Goal: Task Accomplishment & Management: Manage account settings

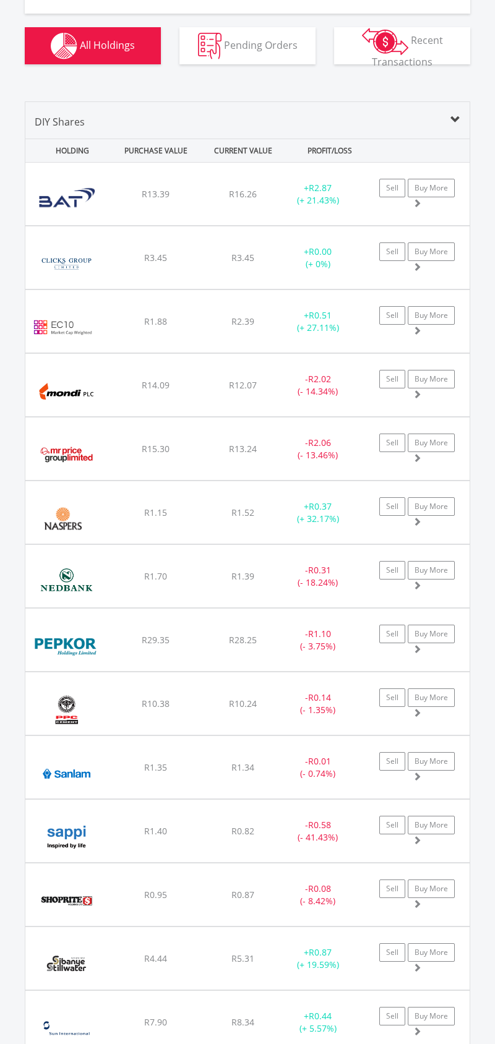
scroll to position [888, 0]
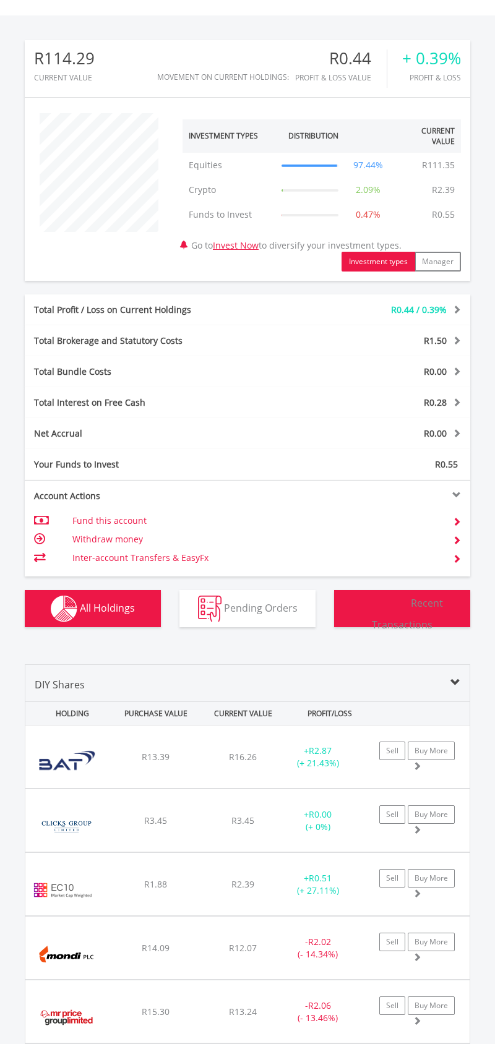
click at [387, 598] on img "button" at bounding box center [385, 604] width 46 height 27
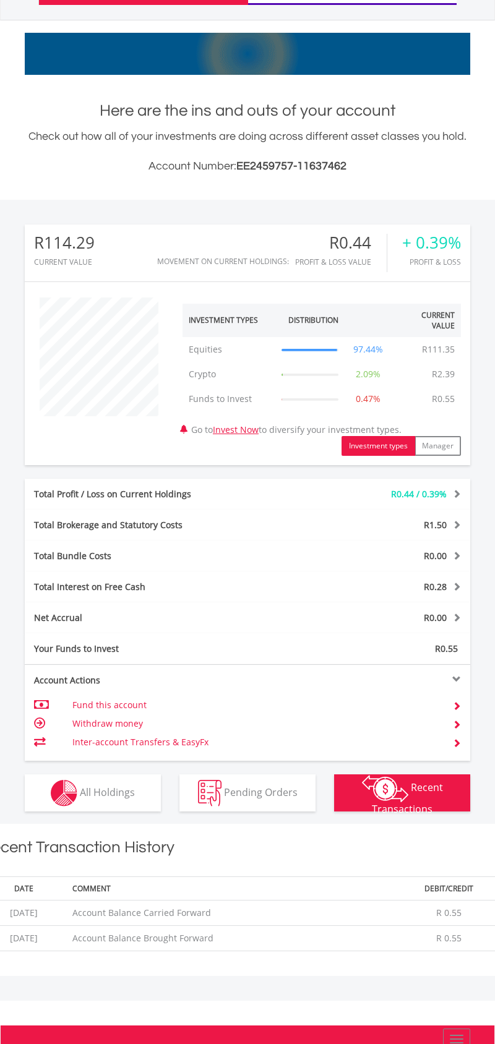
scroll to position [0, 0]
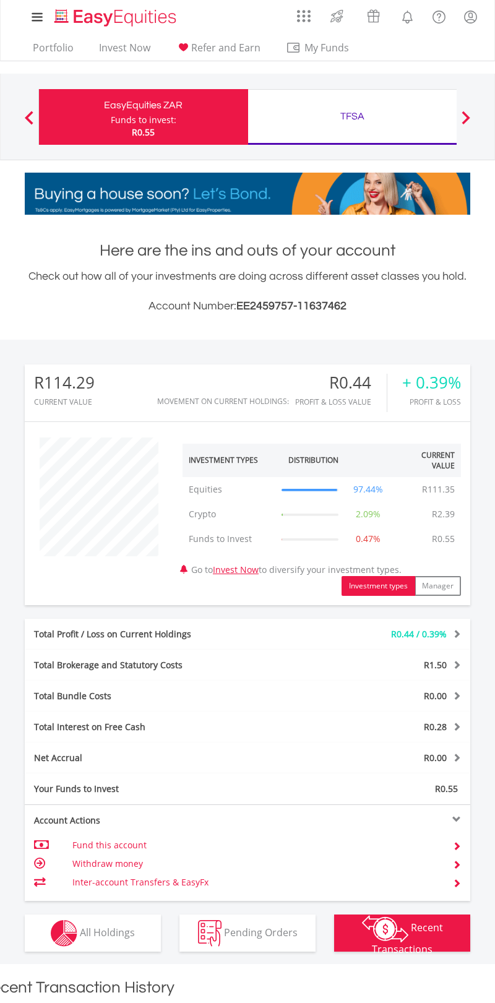
click at [407, 27] on link "Notifications" at bounding box center [408, 15] width 32 height 25
click at [402, 25] on link "Notifications" at bounding box center [408, 15] width 32 height 25
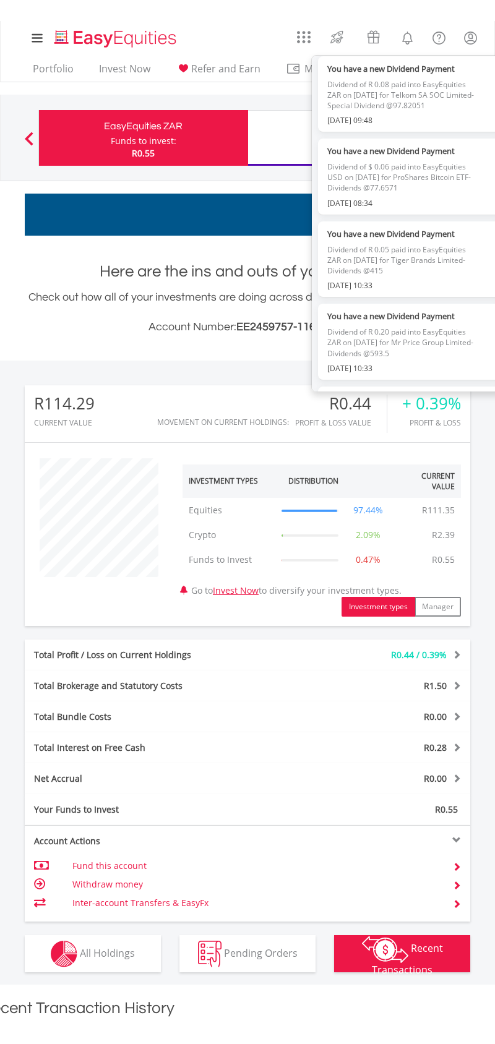
scroll to position [594, 0]
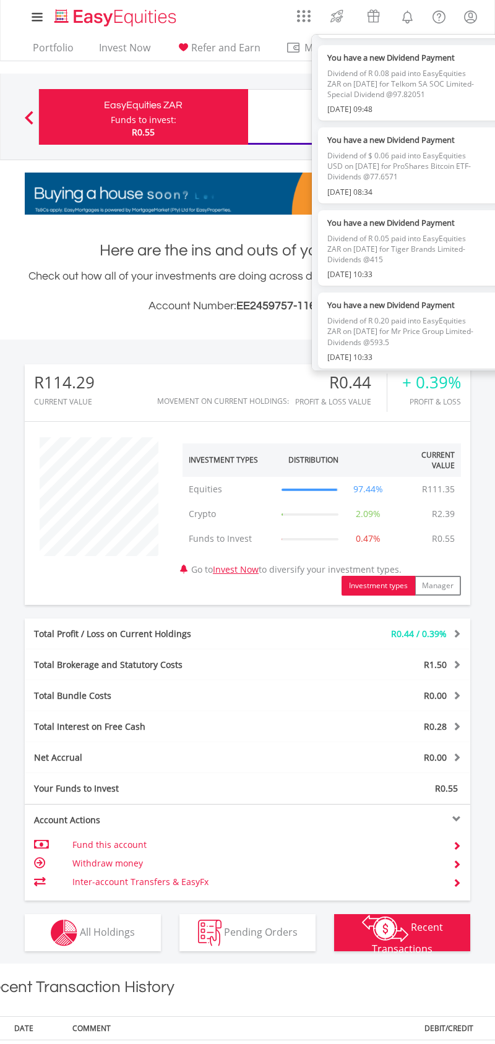
click at [439, 181] on span "Dividend of $ 0.06 paid into EasyEquities USD on [DATE] for ProShares Bitcoin E…" at bounding box center [401, 166] width 148 height 40
click at [437, 164] on span "Dividend of $ 0.06 paid into EasyEquities USD on [DATE] for ProShares Bitcoin E…" at bounding box center [401, 166] width 148 height 40
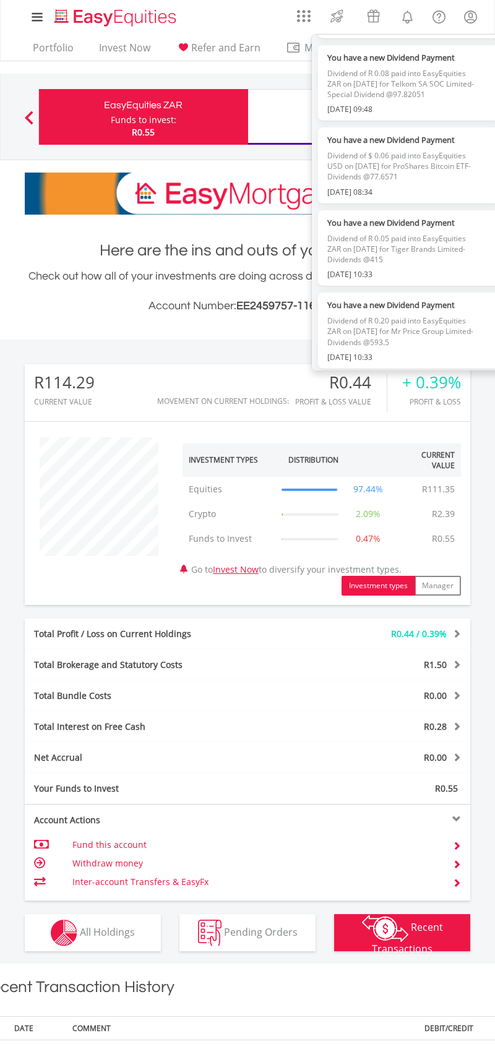
click at [431, 160] on span "Dividend of $ 0.06 paid into EasyEquities USD on [DATE] for ProShares Bitcoin E…" at bounding box center [401, 166] width 148 height 40
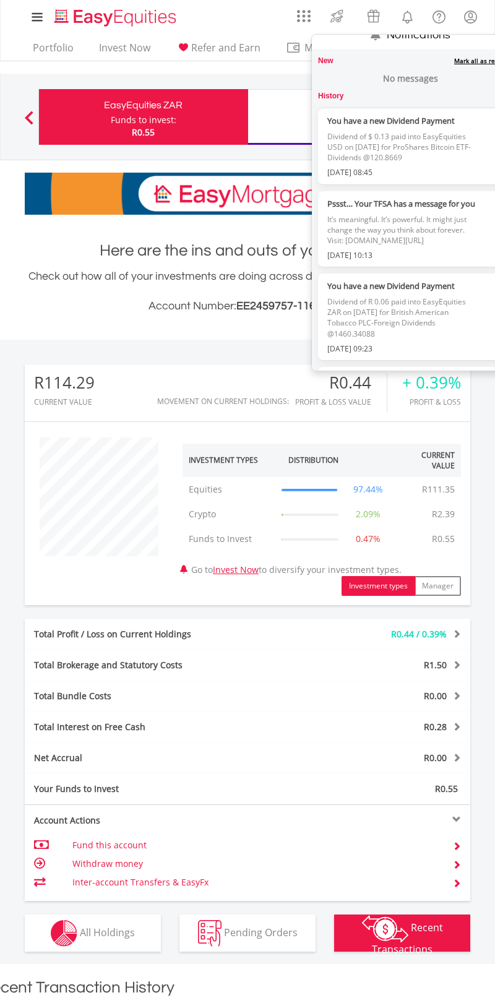
scroll to position [0, 0]
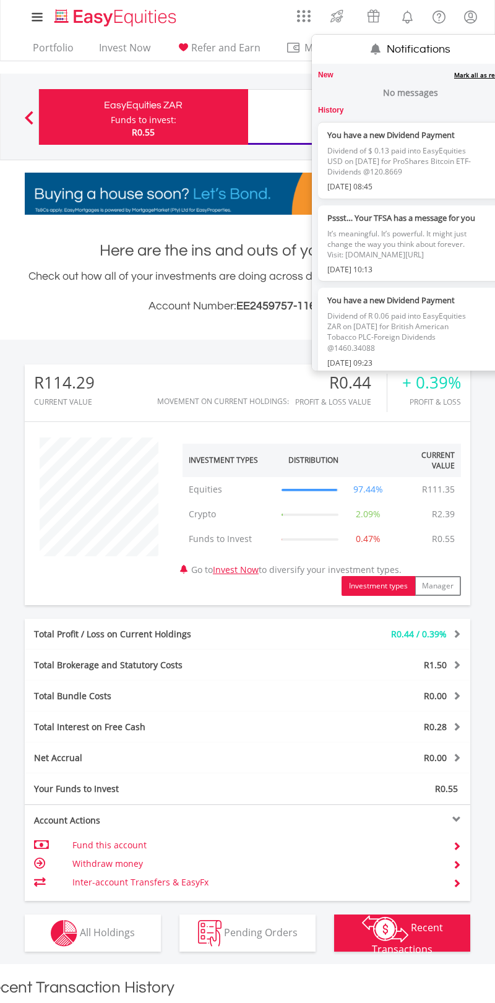
click at [414, 5] on link "Notifications" at bounding box center [408, 15] width 32 height 25
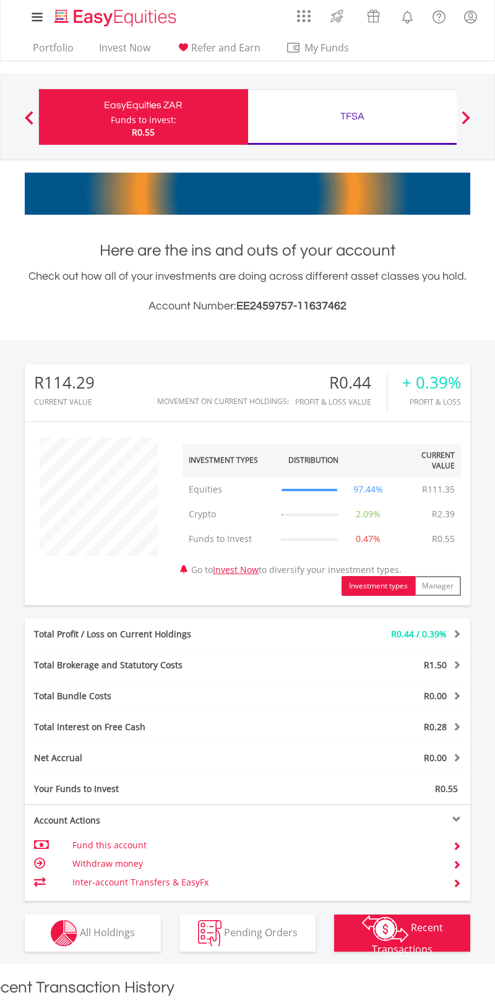
click at [475, 127] on button "Next" at bounding box center [465, 123] width 25 height 12
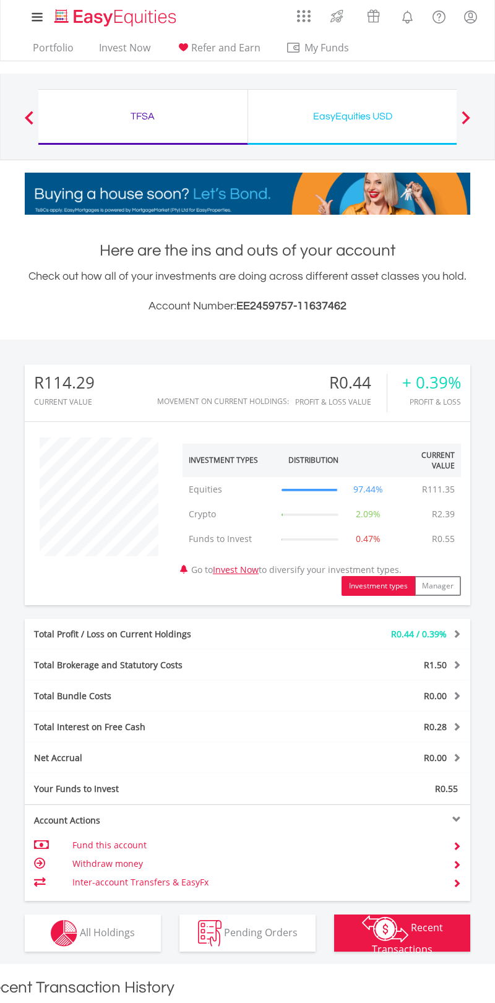
click at [484, 111] on nav "Previous EasyEquities ZAR Funds to invest: R0.55 TFSA Funds to invest: R0.55" at bounding box center [247, 117] width 495 height 87
click at [475, 116] on div at bounding box center [465, 117] width 25 height 12
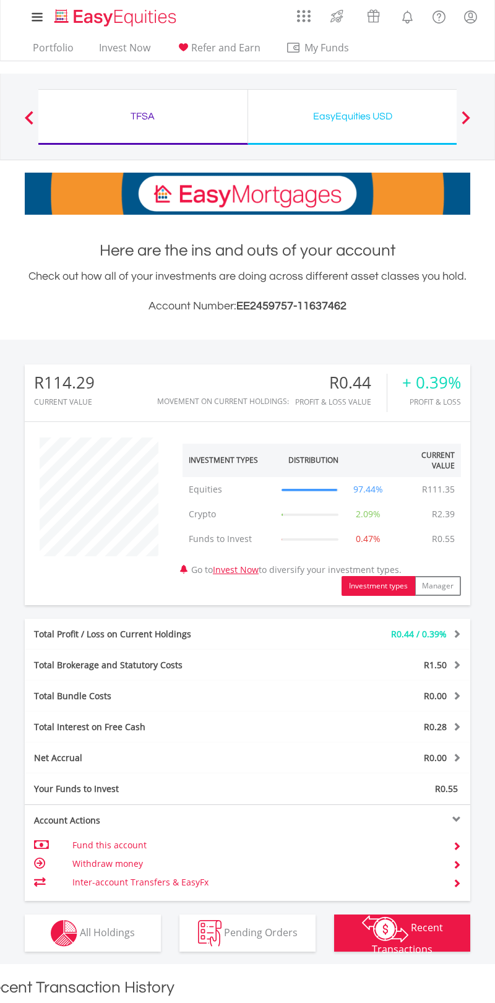
click at [471, 116] on div at bounding box center [465, 117] width 25 height 12
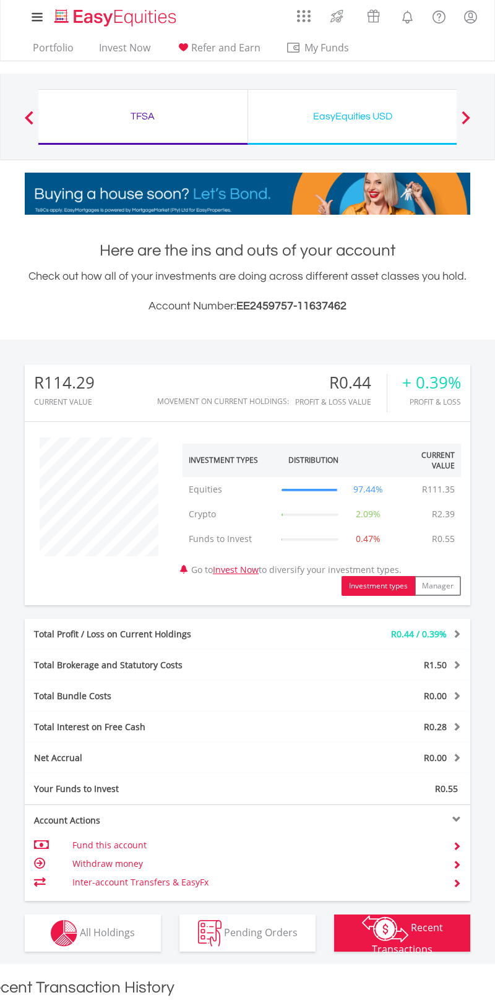
click at [374, 125] on div "EasyEquities USD Funds to invest: R0.55" at bounding box center [353, 117] width 210 height 56
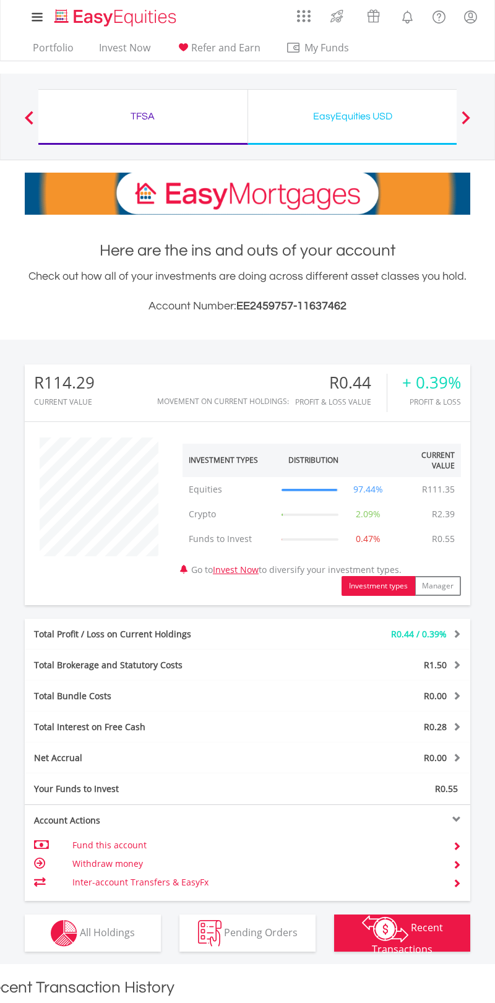
click at [217, 125] on div "TFSA Funds to invest: R0.55" at bounding box center [143, 117] width 210 height 56
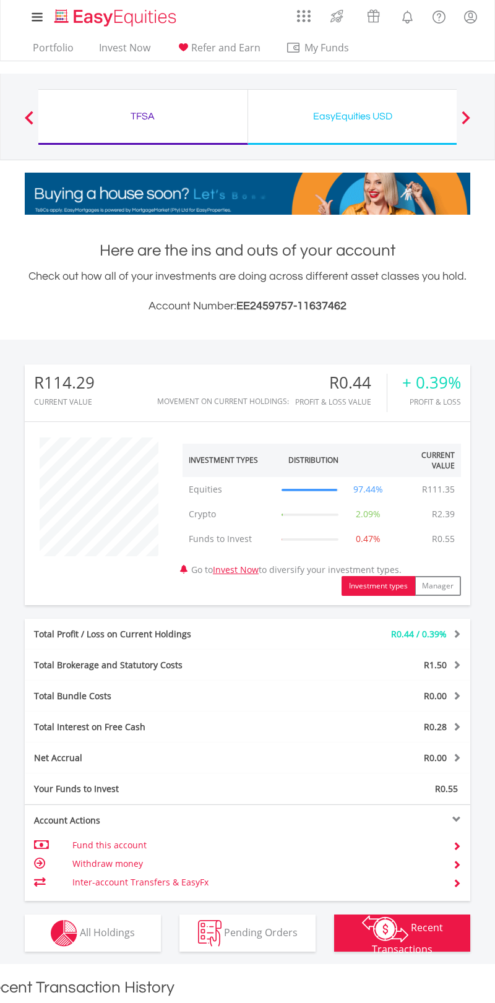
click at [109, 112] on div "TFSA" at bounding box center [143, 116] width 194 height 17
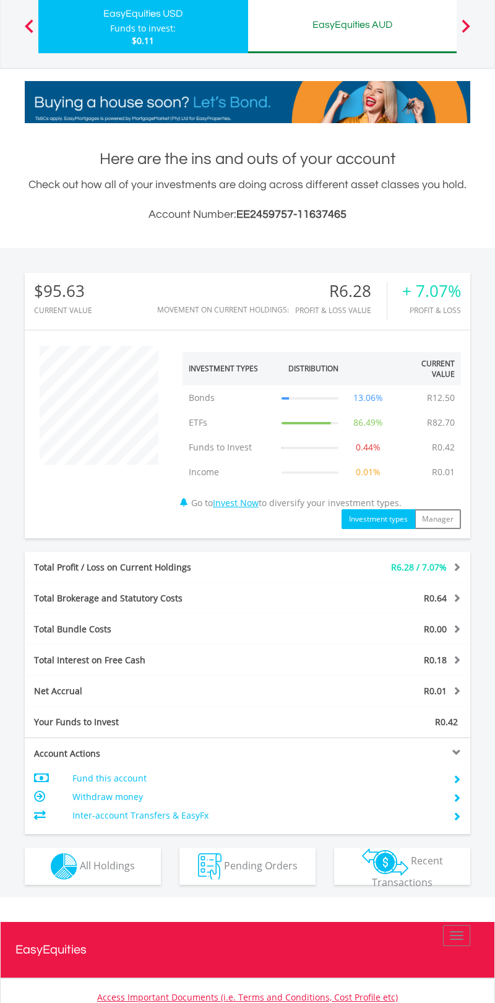
scroll to position [220, 0]
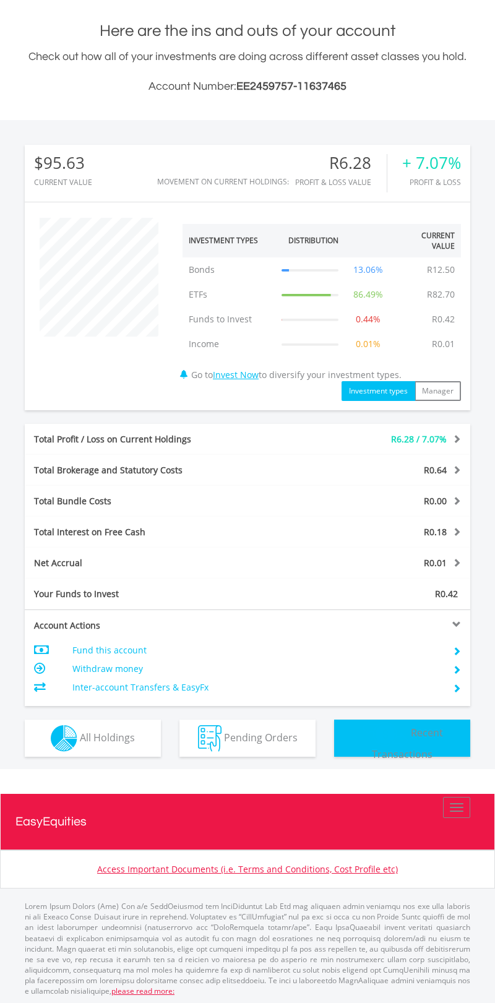
click at [403, 740] on img "button" at bounding box center [385, 733] width 46 height 27
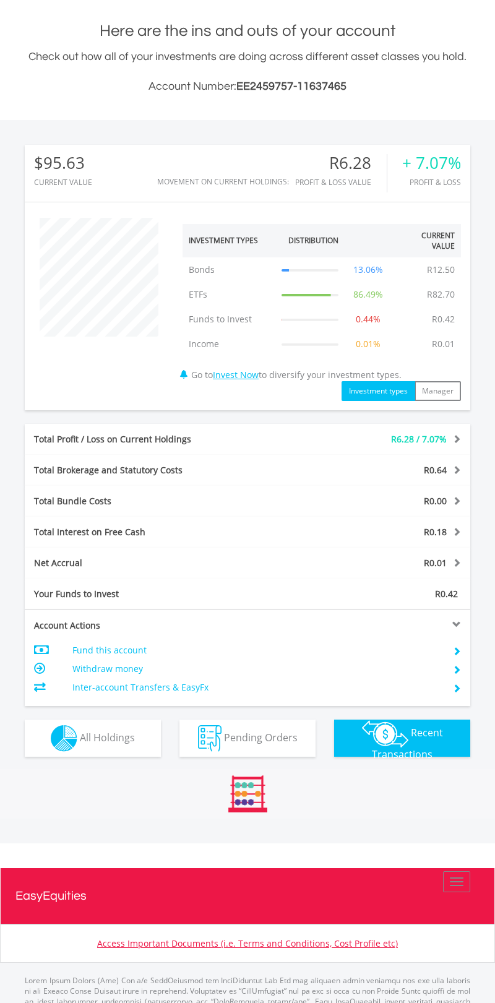
scroll to position [396, 0]
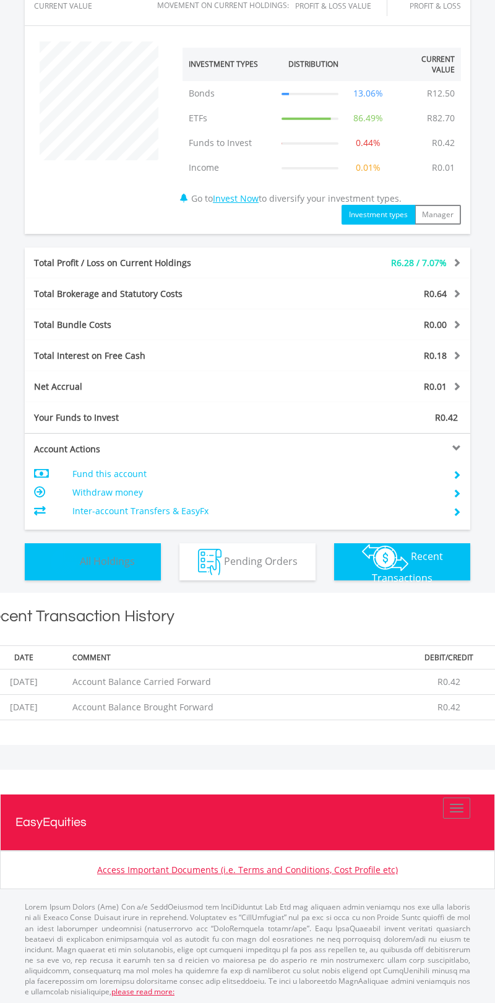
click at [74, 564] on img "button" at bounding box center [64, 562] width 27 height 27
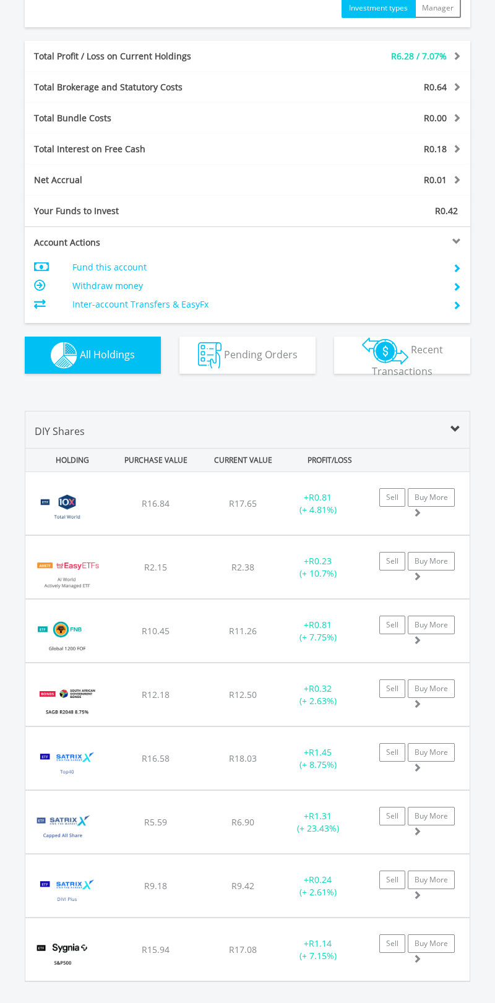
scroll to position [603, 0]
click at [67, 688] on img at bounding box center [67, 700] width 71 height 44
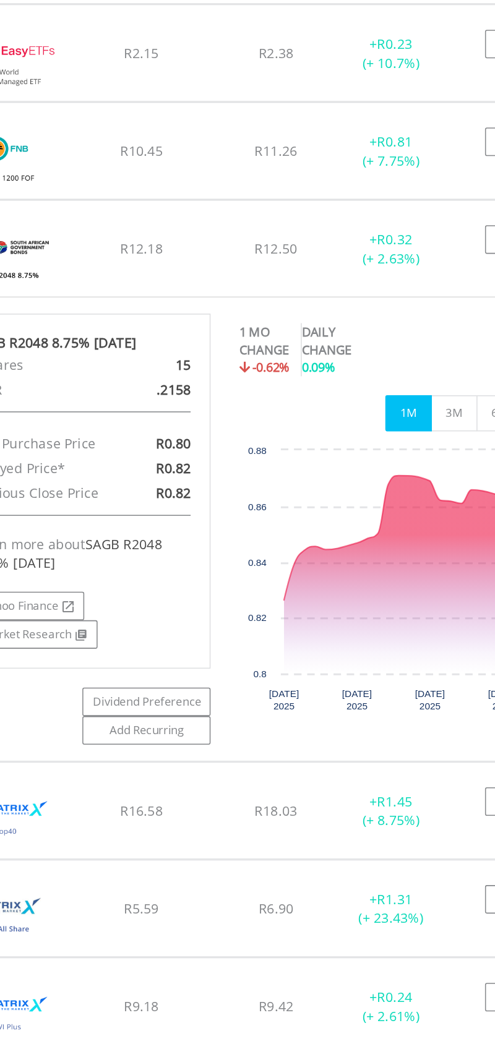
scroll to position [984, 0]
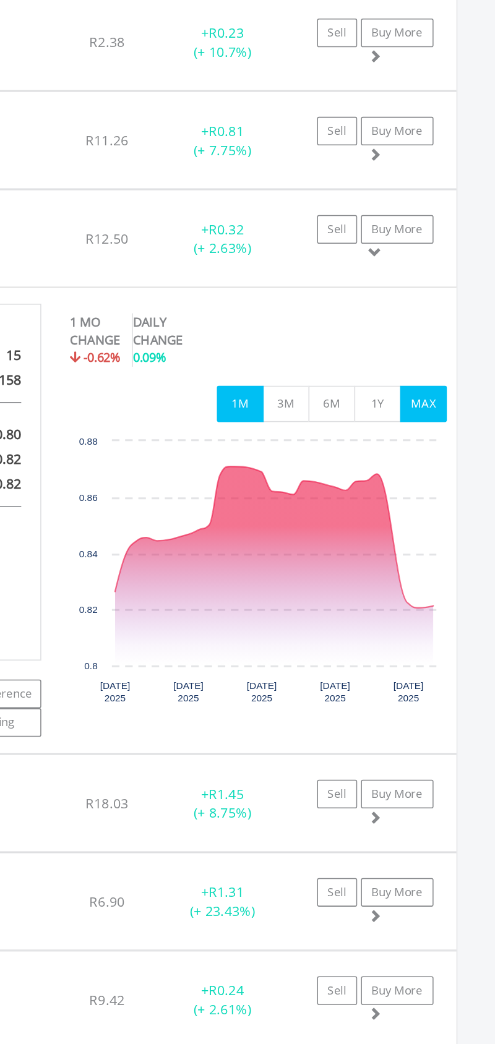
click at [445, 424] on button "MAX" at bounding box center [448, 421] width 30 height 24
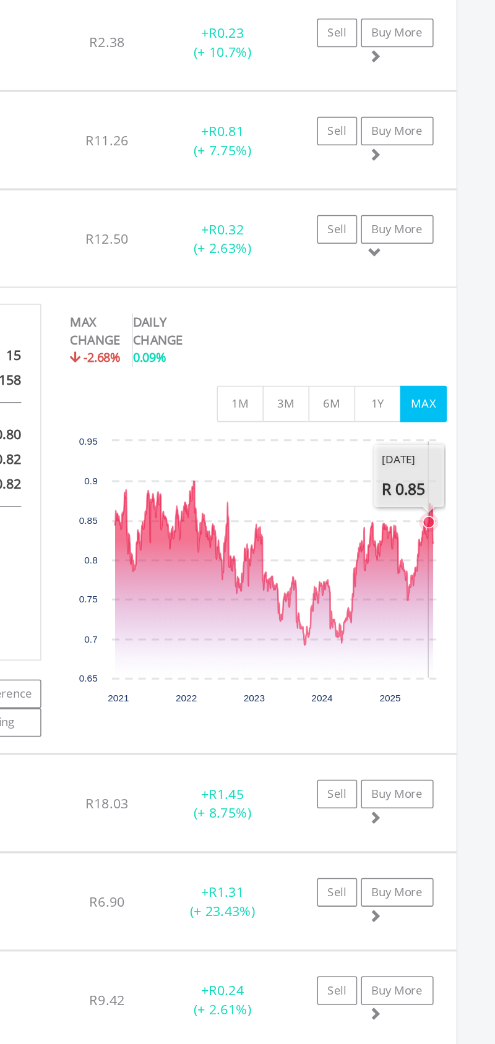
click at [452, 513] on icon "Interactive chart" at bounding box center [352, 524] width 206 height 106
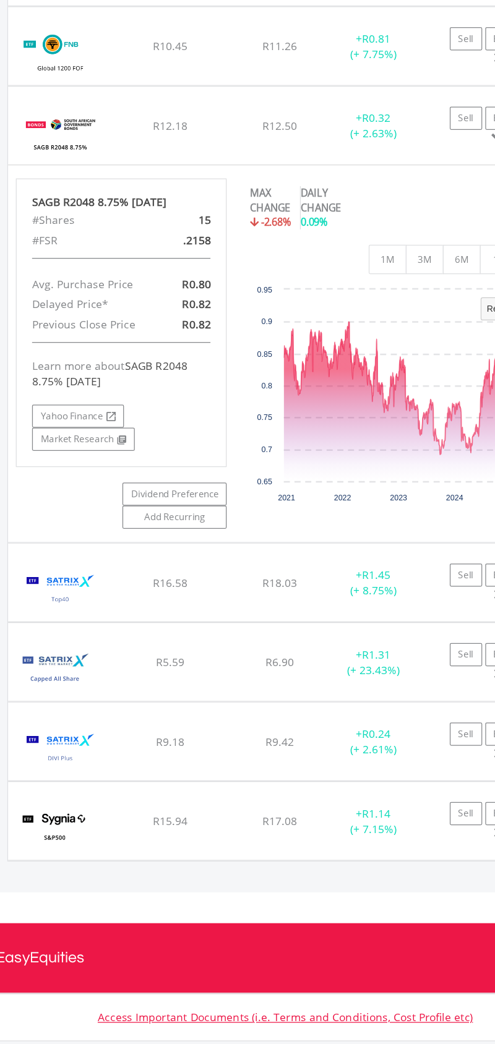
scroll to position [990, 0]
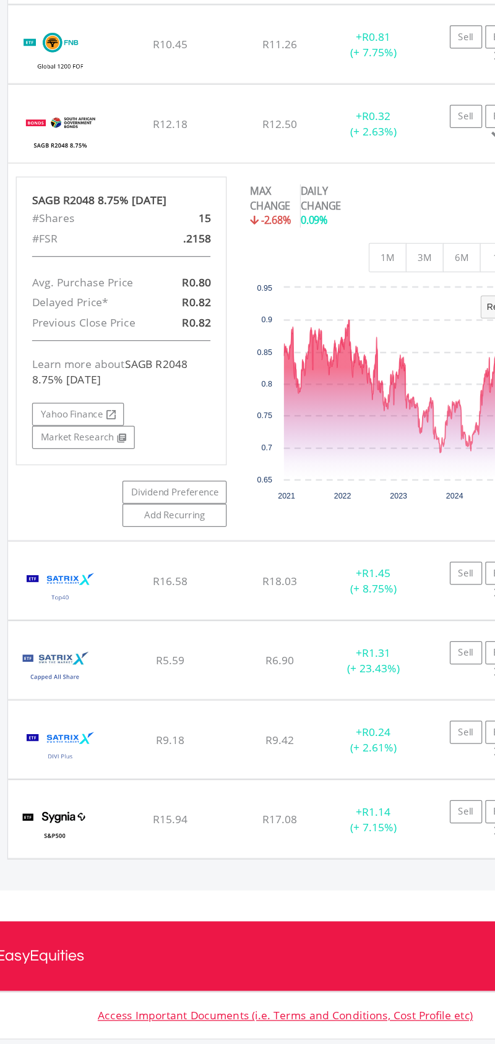
click at [59, 677] on img at bounding box center [67, 679] width 71 height 44
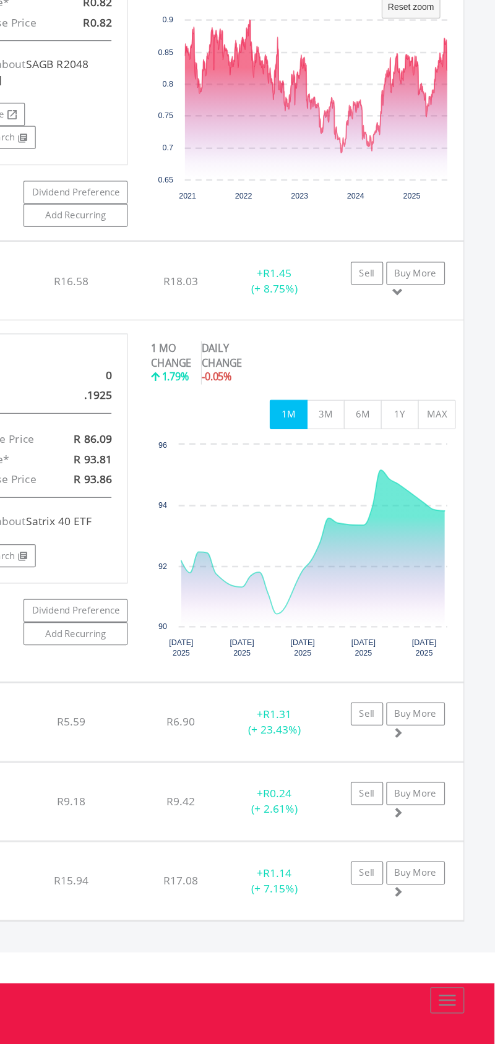
scroll to position [1231, 0]
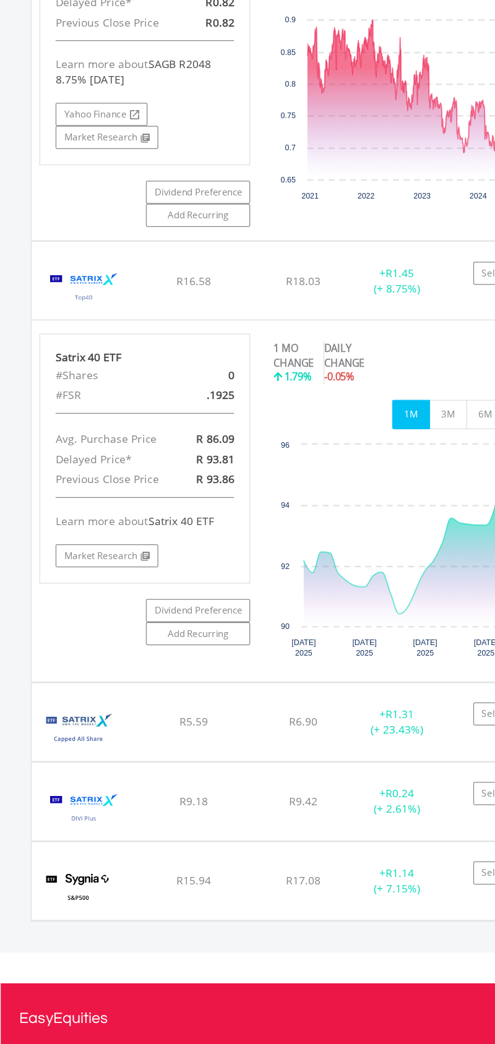
click at [81, 779] on img at bounding box center [63, 792] width 62 height 44
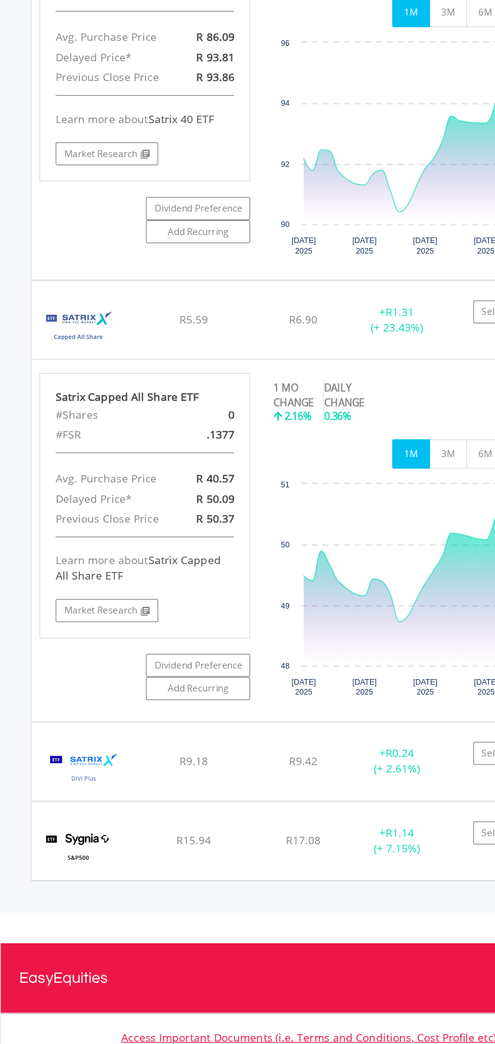
scroll to position [1555, 0]
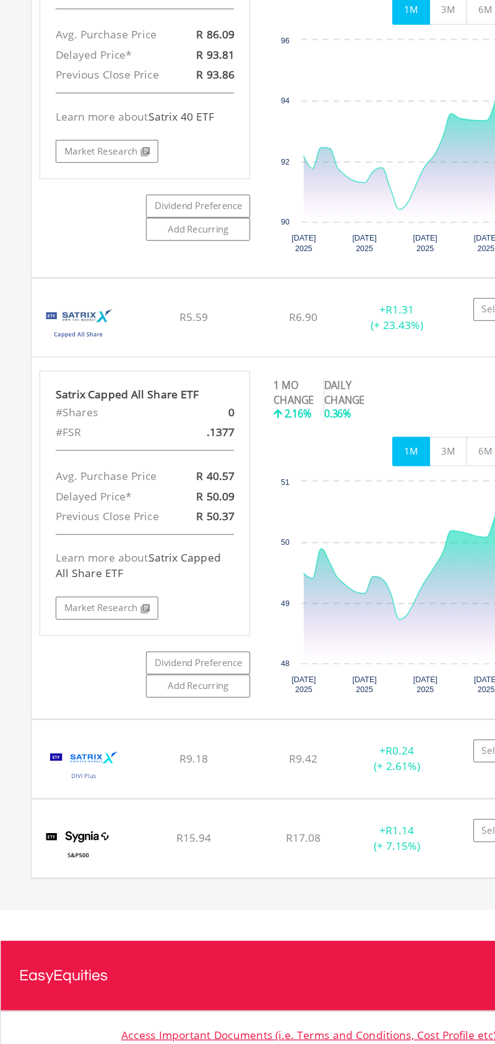
click at [83, 812] on img at bounding box center [67, 822] width 71 height 44
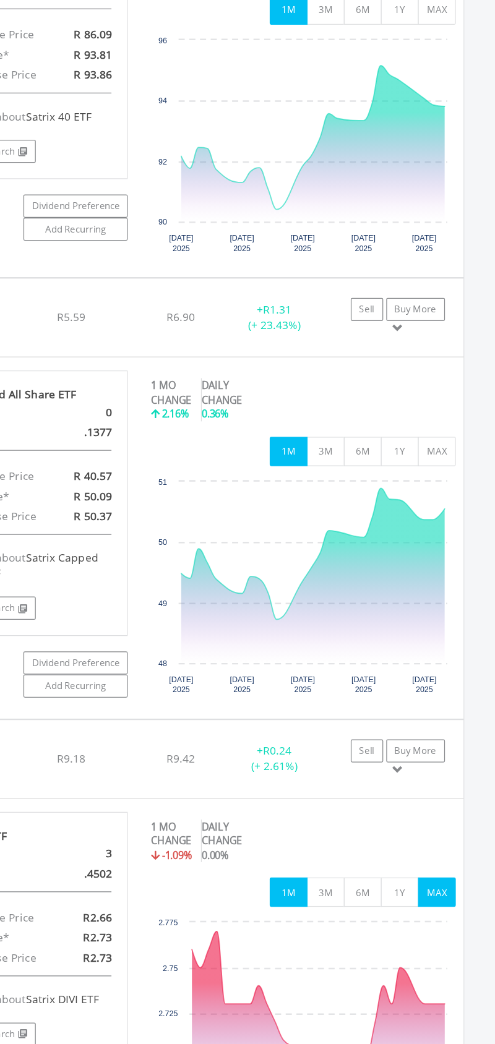
click at [455, 933] on button "MAX" at bounding box center [448, 923] width 30 height 24
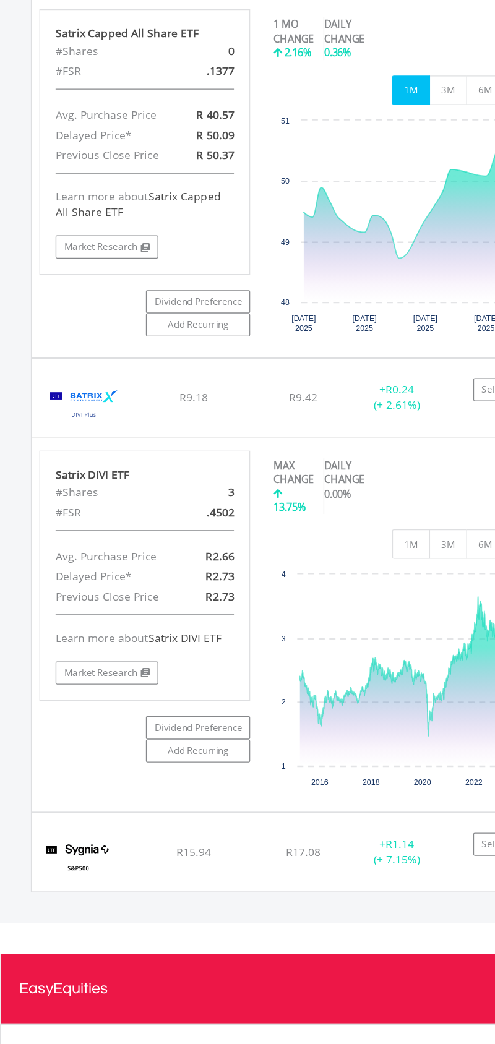
scroll to position [1847, 0]
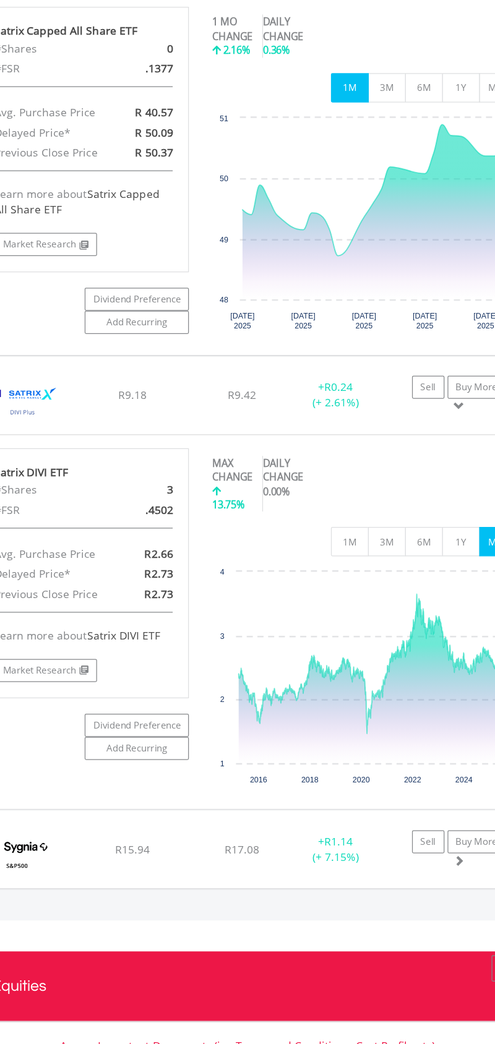
click at [372, 696] on rect "Interactive chart" at bounding box center [341, 752] width 244 height 186
click at [387, 684] on icon "Interactive chart" at bounding box center [348, 740] width 214 height 112
click at [384, 667] on rect "Interactive chart" at bounding box center [341, 752] width 244 height 186
click at [385, 684] on icon "Interactive chart" at bounding box center [348, 740] width 214 height 112
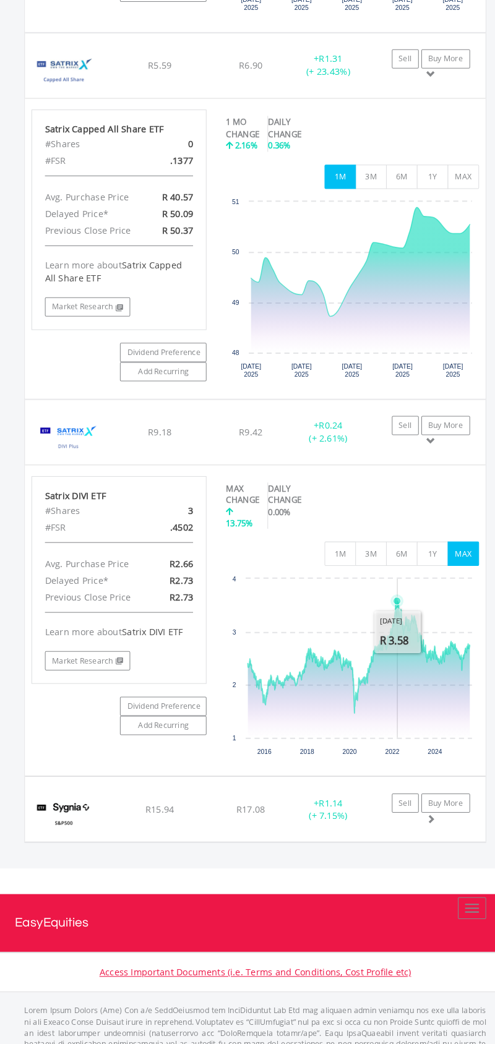
scroll to position [1923, 0]
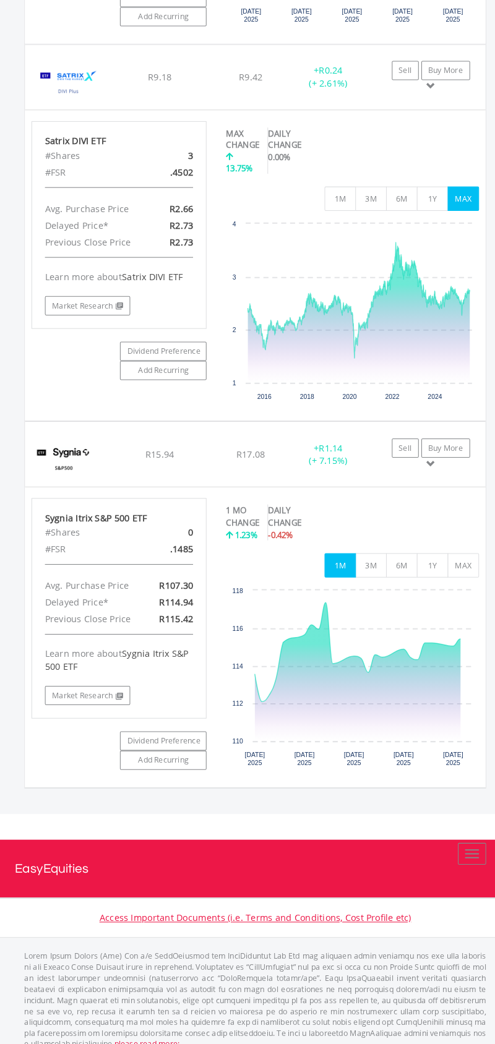
scroll to position [2262, 0]
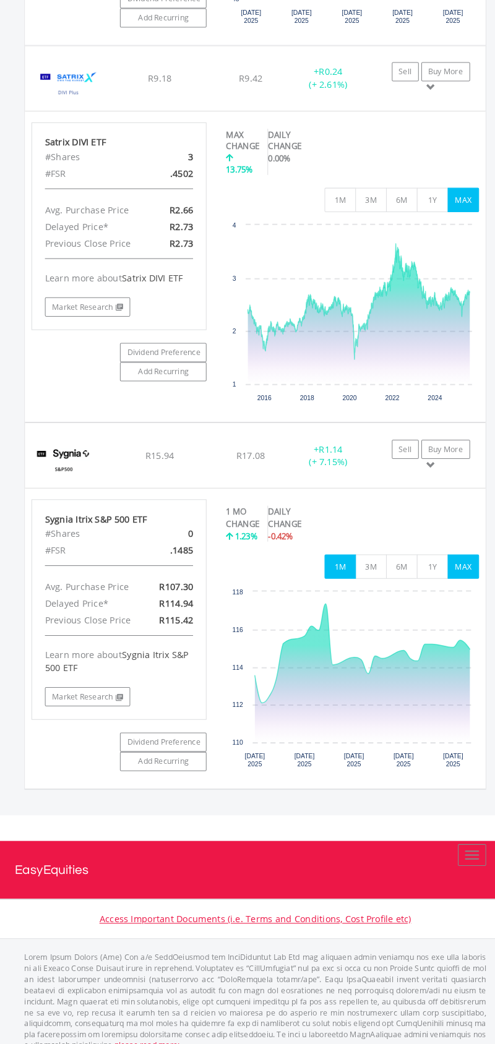
click at [440, 568] on button "MAX" at bounding box center [448, 580] width 30 height 24
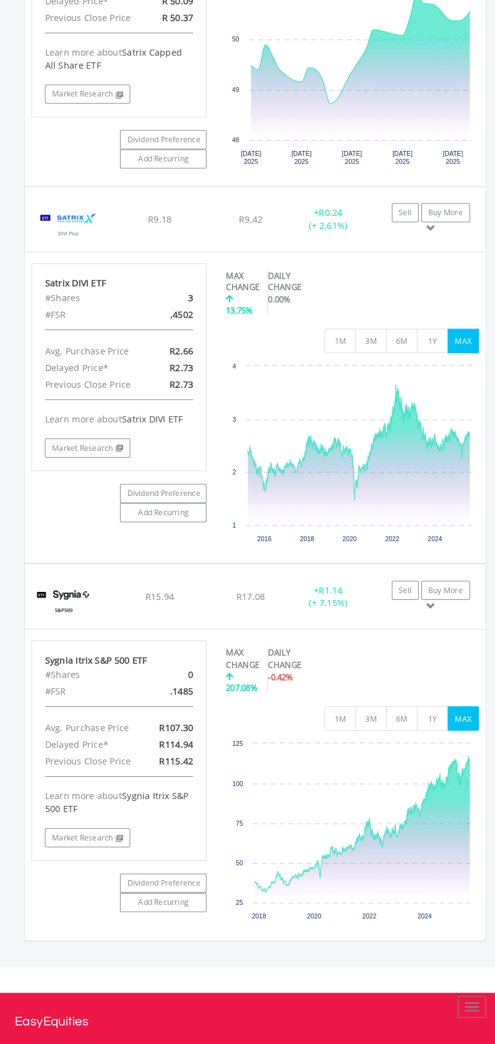
scroll to position [2159, 0]
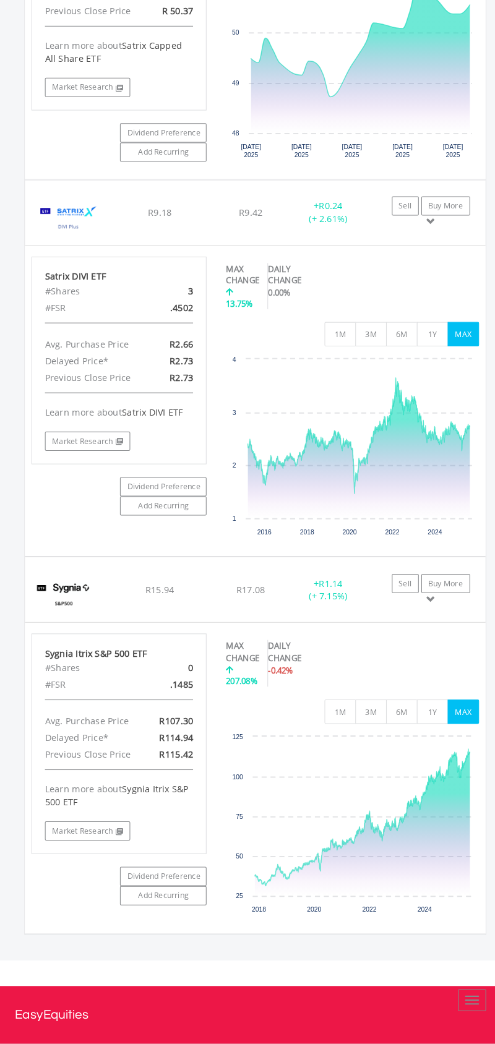
click at [458, 740] on rect "Interactive chart" at bounding box center [341, 804] width 244 height 186
click at [450, 751] on icon "Interactive chart" at bounding box center [350, 795] width 207 height 132
click at [337, 689] on button "1M" at bounding box center [329, 694] width 30 height 24
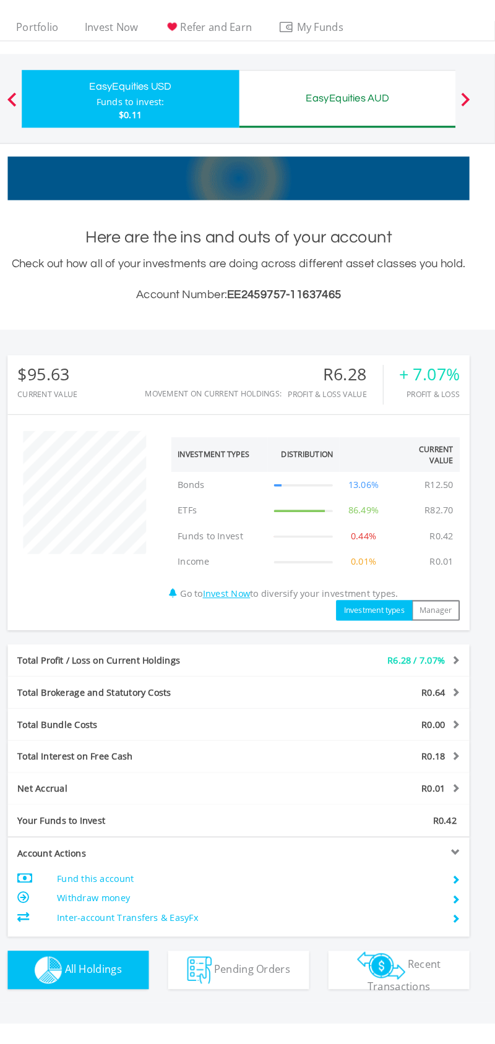
scroll to position [0, 0]
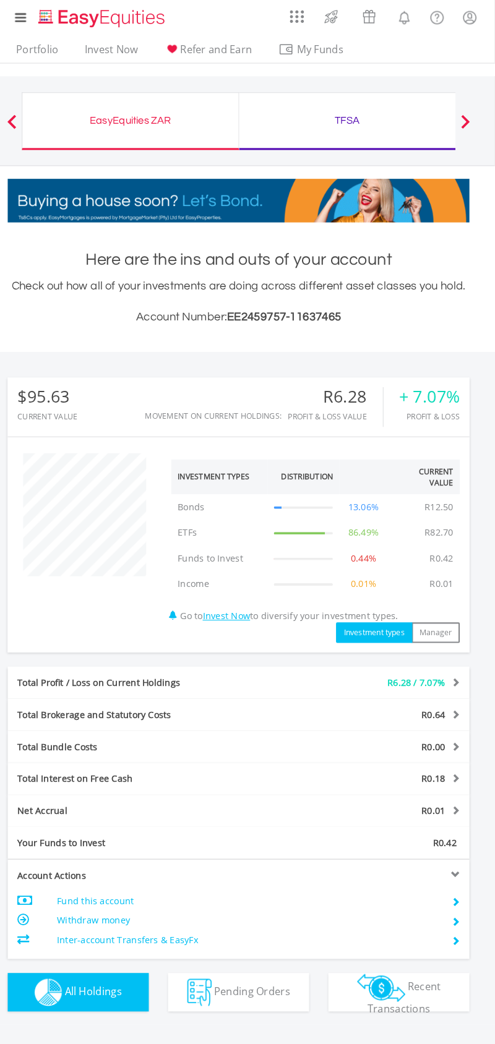
click at [337, 118] on div "TFSA" at bounding box center [352, 116] width 194 height 17
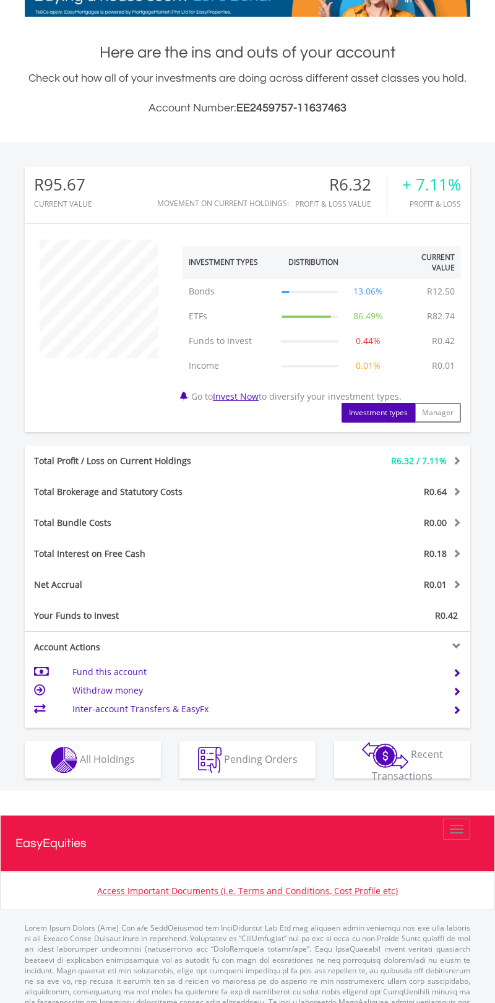
scroll to position [220, 0]
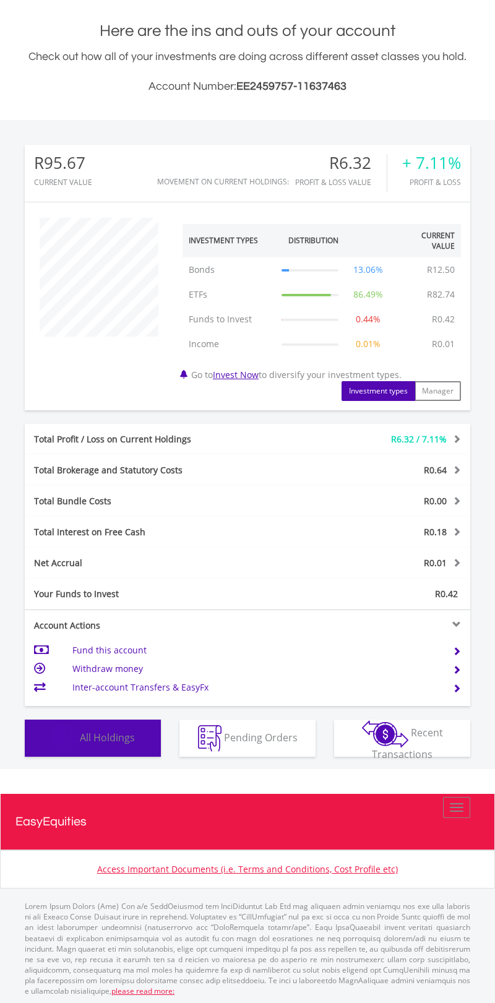
click at [72, 735] on img "button" at bounding box center [64, 738] width 27 height 27
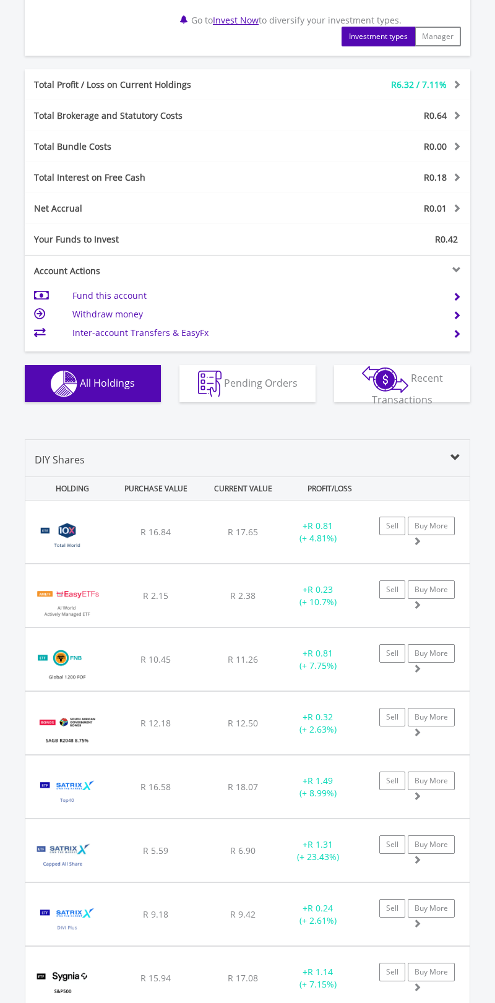
scroll to position [580, 0]
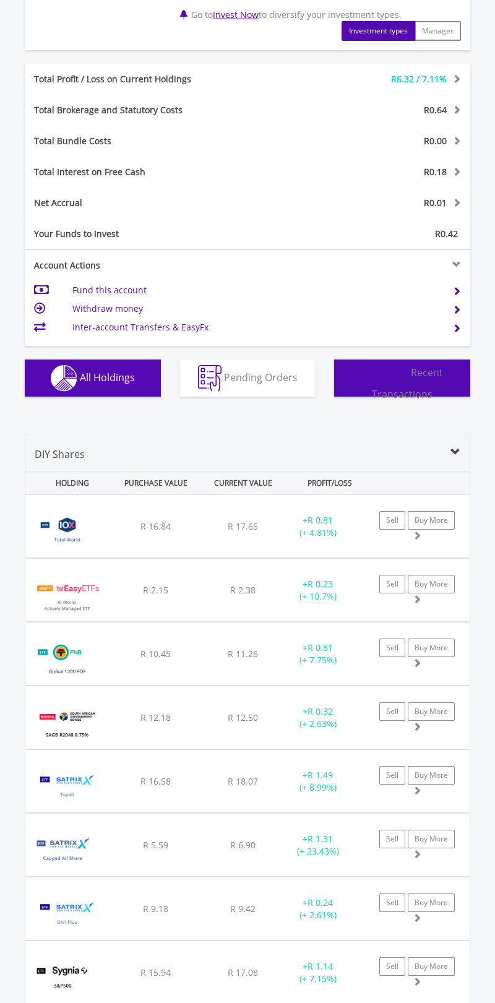
click at [374, 360] on img "button" at bounding box center [385, 373] width 46 height 27
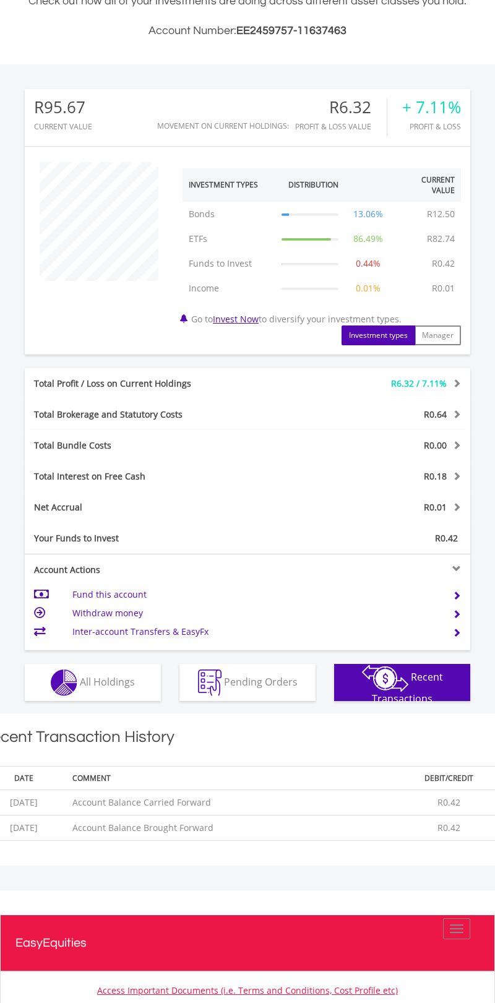
scroll to position [0, 0]
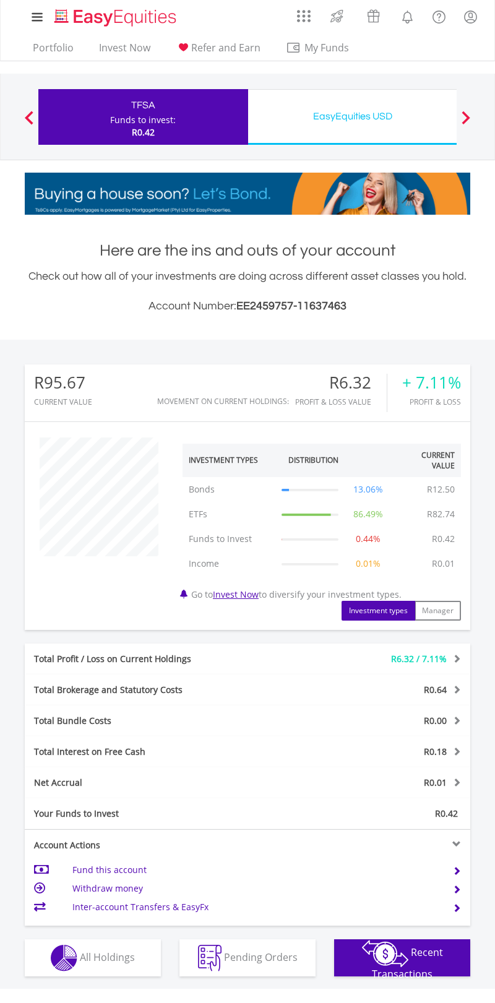
click at [382, 123] on div "EasyEquities USD" at bounding box center [352, 116] width 194 height 17
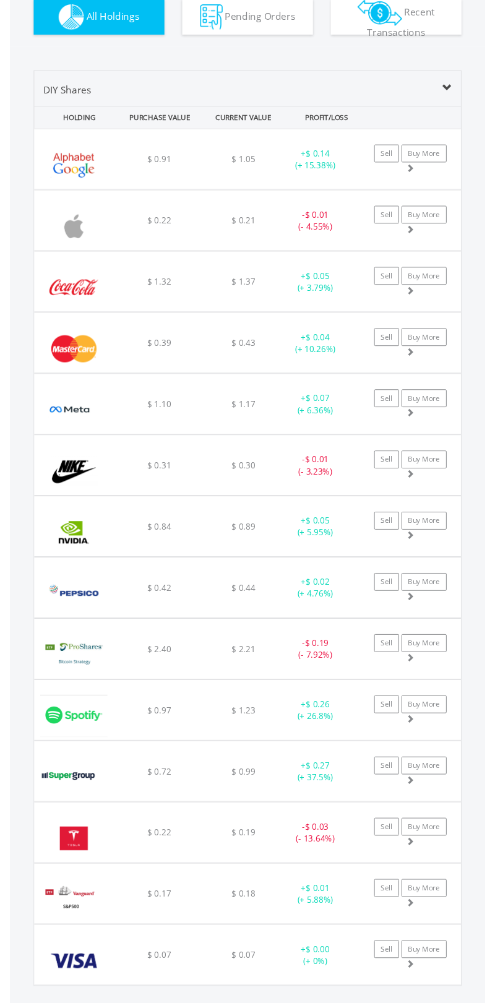
scroll to position [912, 0]
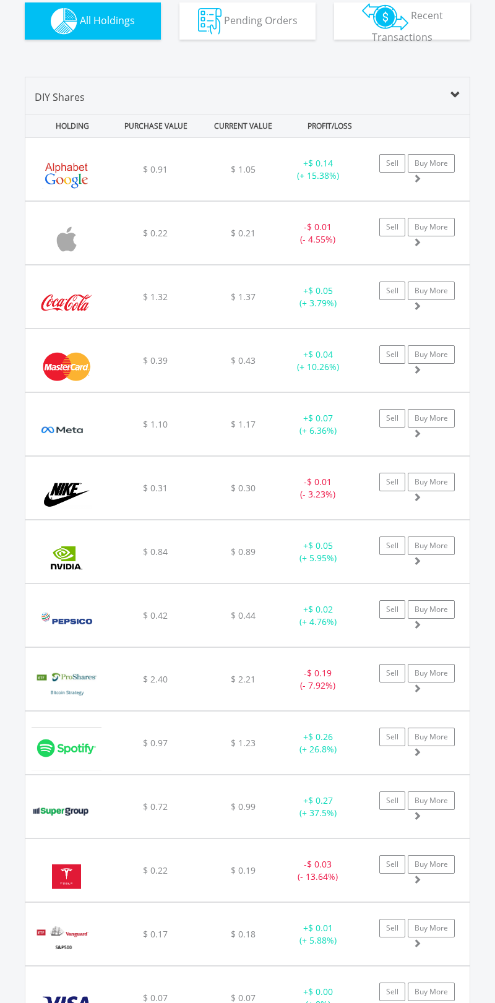
click at [85, 560] on img at bounding box center [67, 558] width 70 height 44
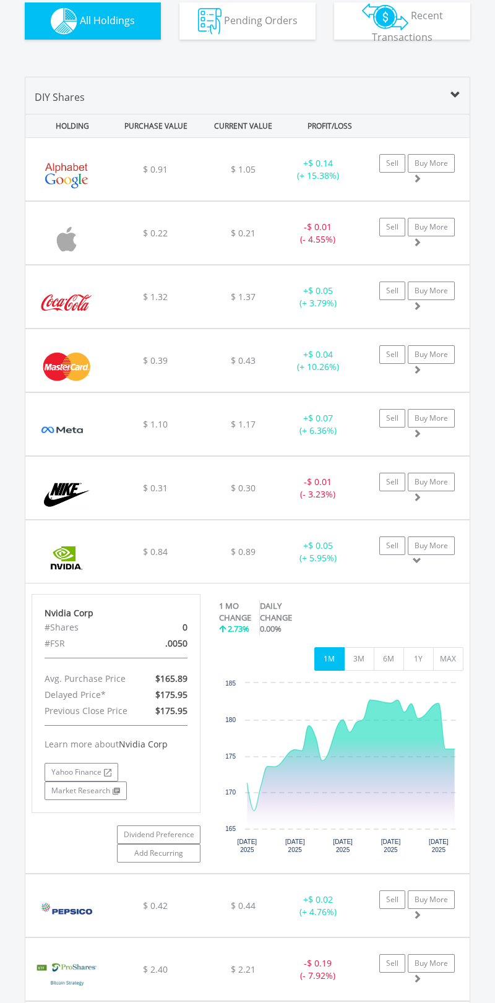
click at [320, 763] on icon "Interactive chart" at bounding box center [350, 764] width 207 height 129
click at [452, 686] on rect "Interactive chart" at bounding box center [341, 770] width 244 height 186
click at [458, 666] on button "MAX" at bounding box center [448, 659] width 30 height 24
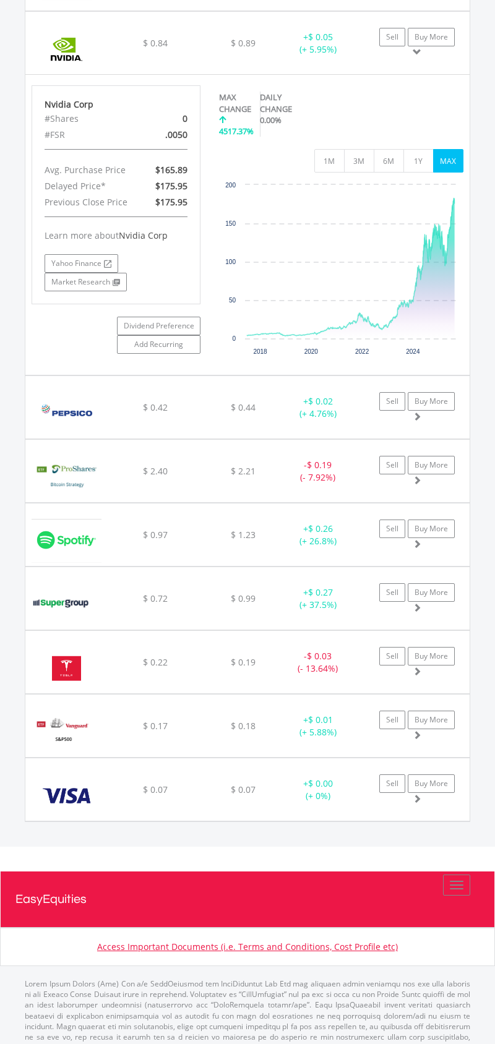
scroll to position [1451, 0]
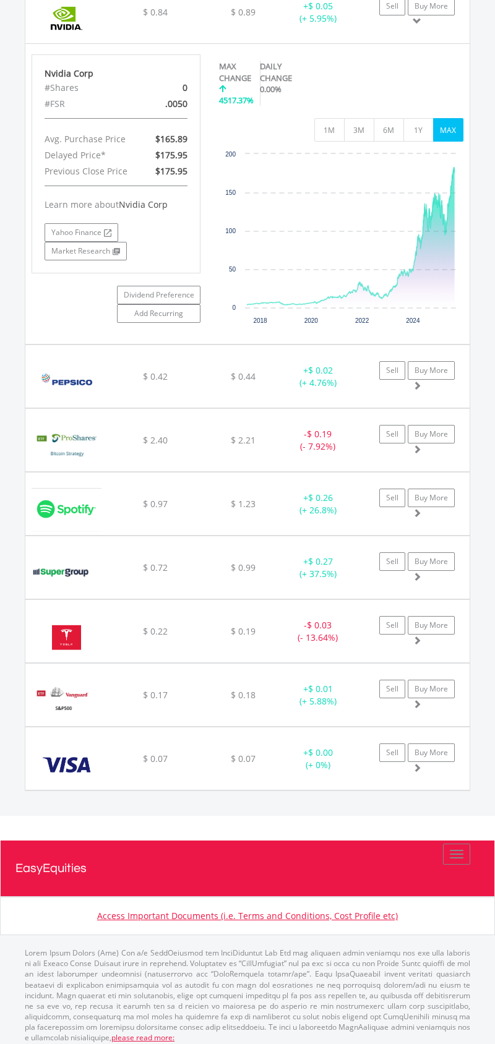
click at [39, 504] on img at bounding box center [67, 510] width 70 height 44
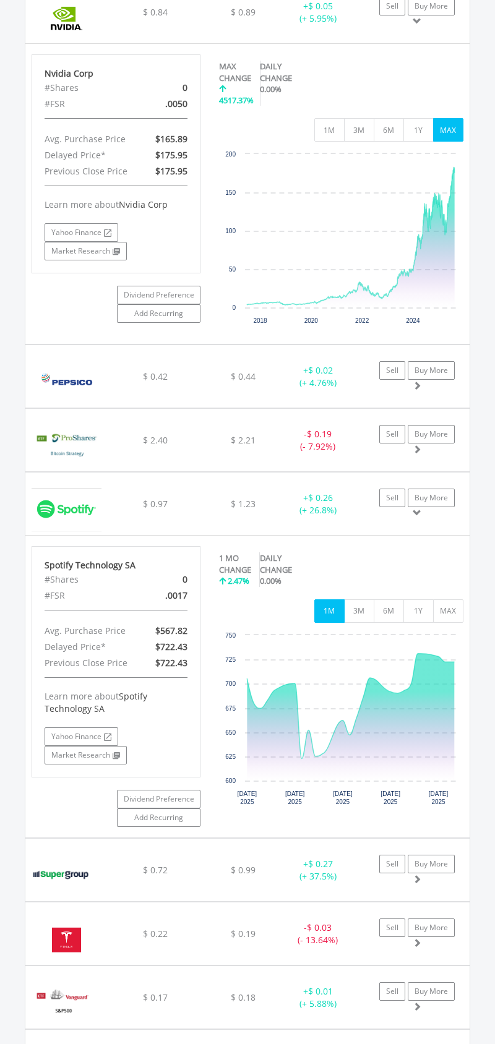
click at [454, 629] on rect "Interactive chart" at bounding box center [341, 722] width 244 height 186
click at [441, 629] on rect "Interactive chart" at bounding box center [341, 722] width 244 height 186
click at [439, 607] on button "MAX" at bounding box center [448, 611] width 30 height 24
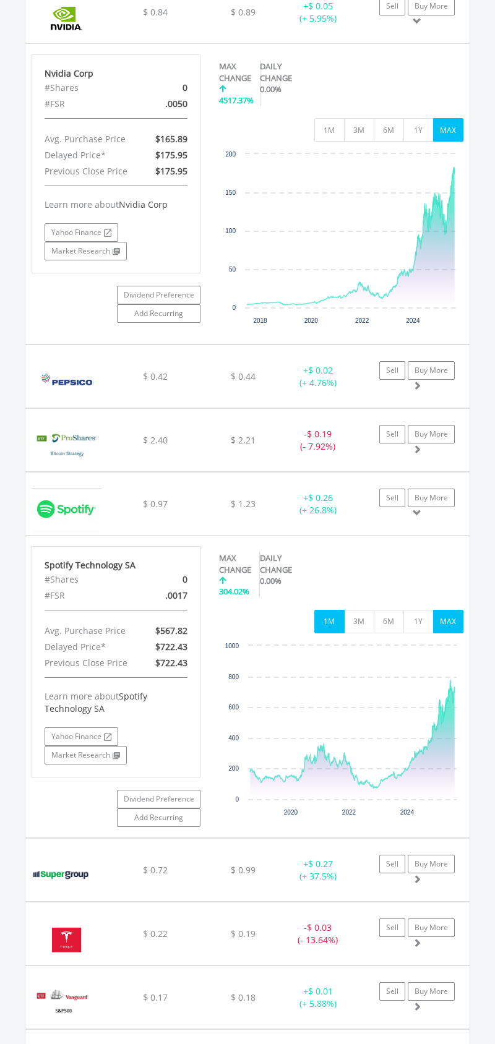
click at [338, 617] on button "1M" at bounding box center [329, 622] width 30 height 24
